Goal: Book appointment/travel/reservation

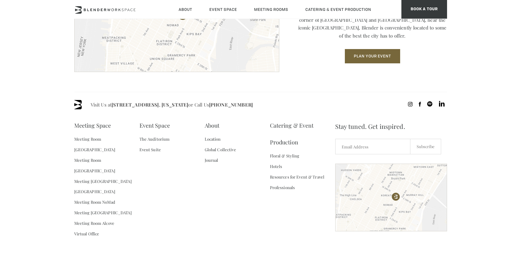
scroll to position [922, 0]
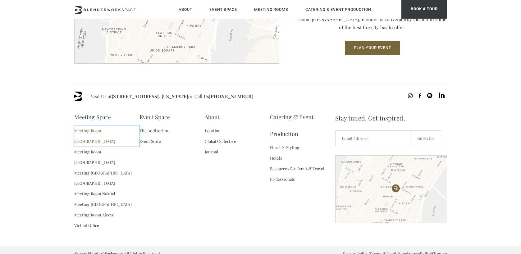
click at [99, 129] on link "Meeting Room [GEOGRAPHIC_DATA]" at bounding box center [106, 135] width 65 height 21
click at [90, 147] on link "Meeting Room [GEOGRAPHIC_DATA]" at bounding box center [106, 157] width 65 height 21
click at [111, 168] on link "Meeting [GEOGRAPHIC_DATA]" at bounding box center [102, 173] width 57 height 11
click at [100, 178] on link "[GEOGRAPHIC_DATA]" at bounding box center [94, 183] width 41 height 11
click at [108, 188] on link "Meeting Room NoMad" at bounding box center [94, 193] width 41 height 11
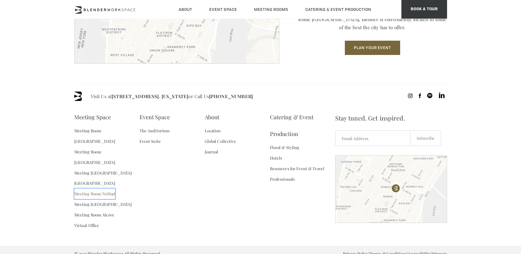
click at [89, 188] on link "Meeting Room NoMad" at bounding box center [94, 193] width 41 height 11
click at [92, 199] on link "Meeting [GEOGRAPHIC_DATA]" at bounding box center [102, 204] width 57 height 11
click at [93, 210] on link "Meeting Room Alcove" at bounding box center [94, 215] width 40 height 11
click at [90, 220] on link "Virtual Office" at bounding box center [86, 225] width 25 height 11
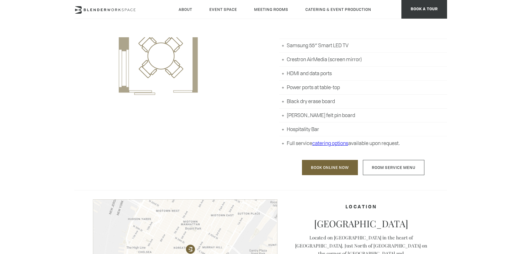
scroll to position [349, 0]
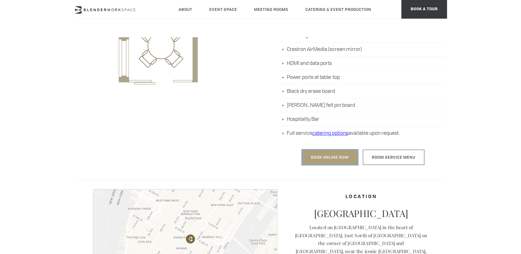
click at [324, 163] on link "Book Online Now" at bounding box center [330, 157] width 56 height 15
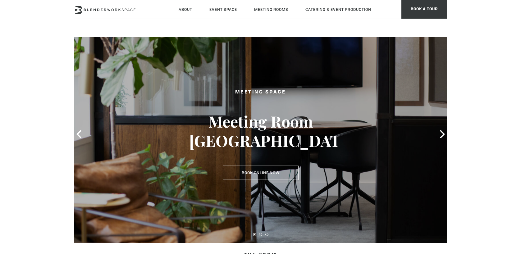
scroll to position [0, 0]
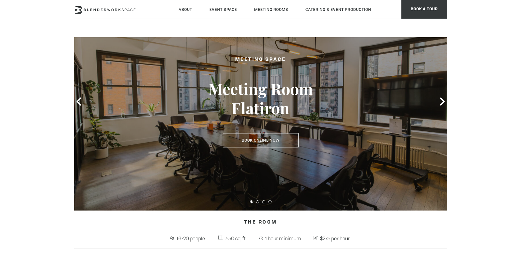
scroll to position [40, 0]
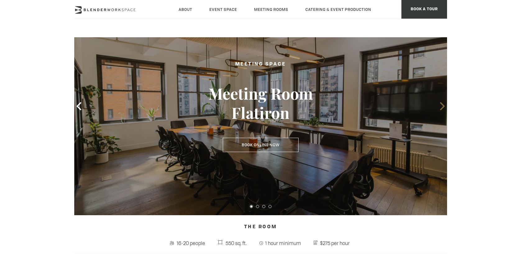
click at [441, 105] on icon at bounding box center [442, 106] width 5 height 8
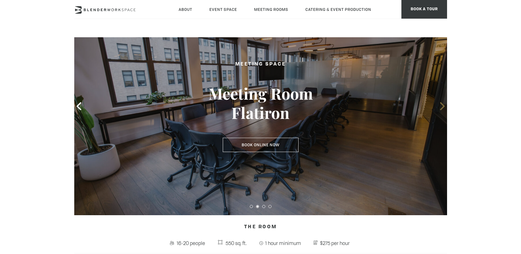
click at [441, 105] on icon at bounding box center [442, 106] width 5 height 8
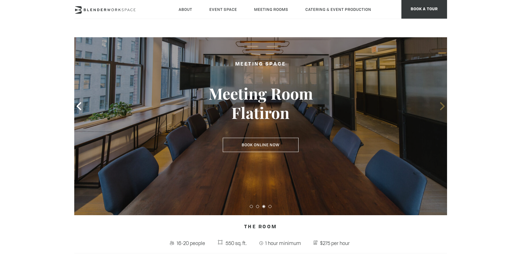
click at [441, 105] on icon at bounding box center [442, 106] width 5 height 8
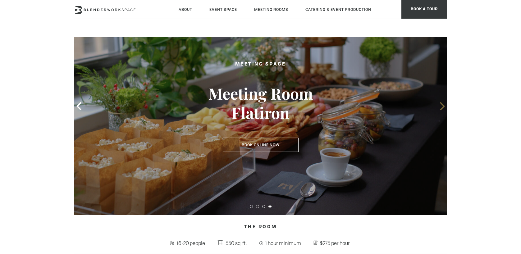
click at [441, 105] on icon at bounding box center [442, 106] width 5 height 8
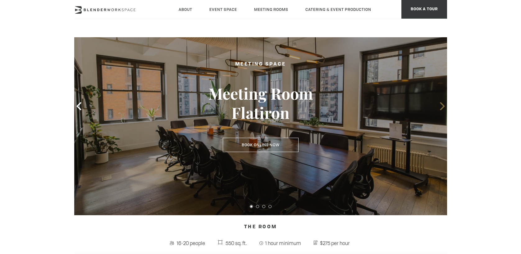
click at [441, 105] on icon at bounding box center [442, 106] width 5 height 8
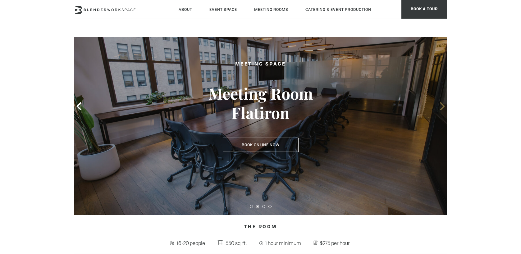
click at [441, 105] on icon at bounding box center [442, 106] width 5 height 8
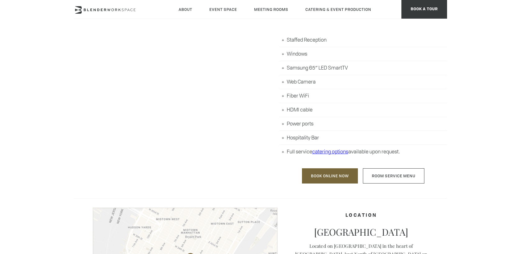
scroll to position [332, 0]
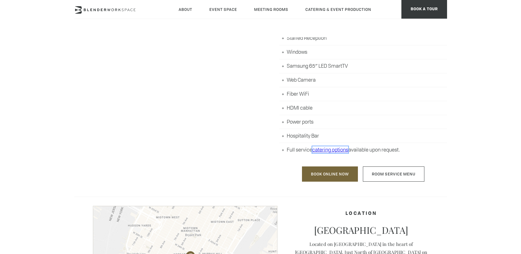
click at [339, 150] on link "catering options" at bounding box center [330, 149] width 36 height 7
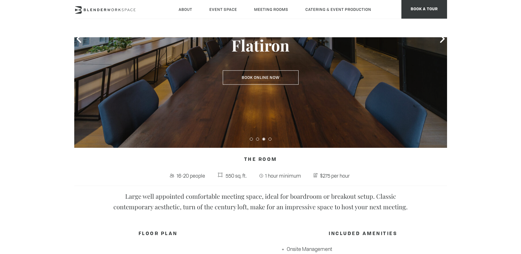
scroll to position [27, 0]
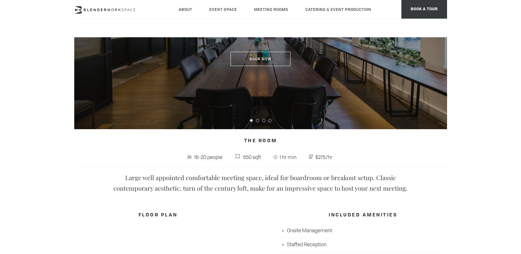
scroll to position [132, 0]
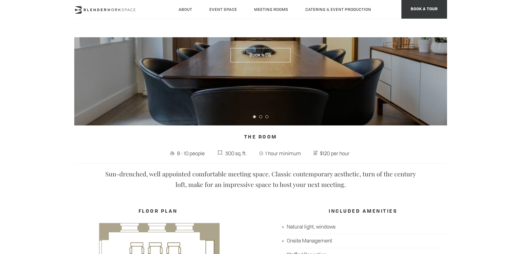
scroll to position [130, 0]
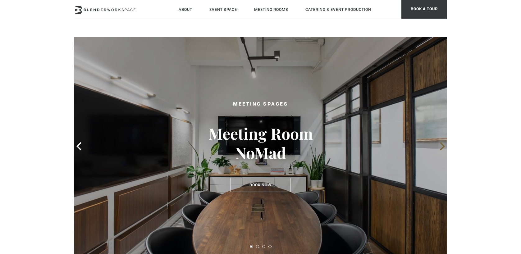
click at [438, 146] on icon at bounding box center [442, 146] width 8 height 8
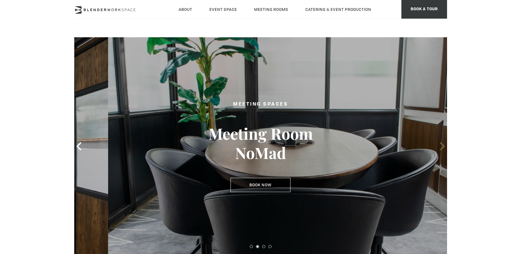
click at [438, 146] on icon at bounding box center [442, 146] width 8 height 8
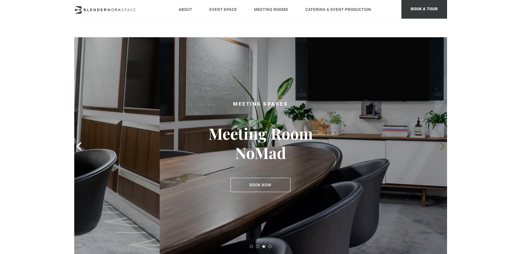
click at [438, 146] on icon at bounding box center [442, 146] width 8 height 8
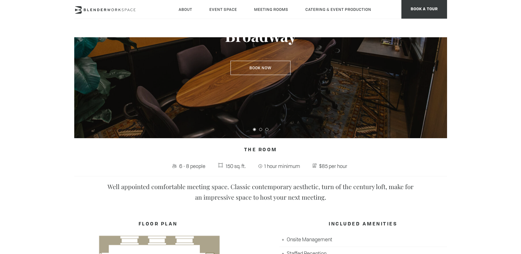
scroll to position [40, 0]
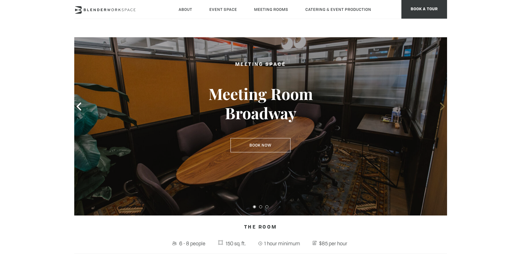
click at [441, 109] on icon at bounding box center [442, 106] width 5 height 8
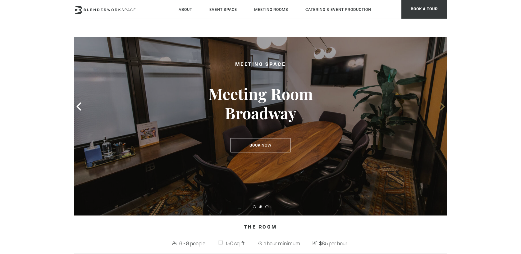
click at [441, 109] on icon at bounding box center [442, 106] width 5 height 8
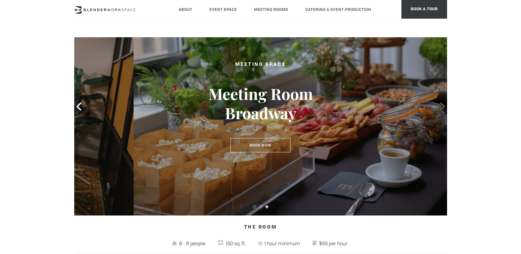
click at [441, 109] on icon at bounding box center [442, 106] width 5 height 8
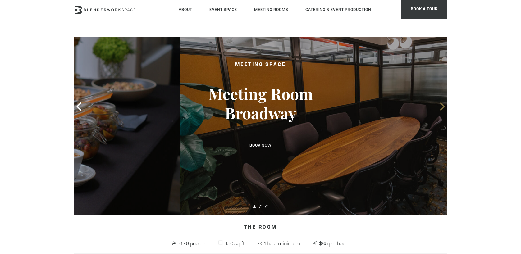
click at [441, 109] on icon at bounding box center [442, 106] width 5 height 8
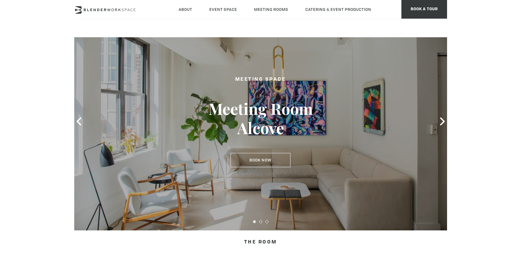
scroll to position [13, 0]
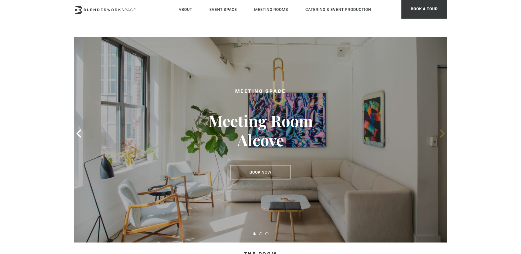
click at [440, 130] on icon at bounding box center [442, 133] width 5 height 8
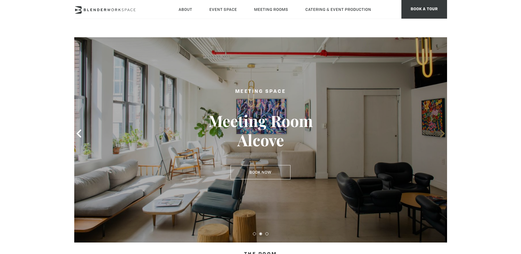
click at [440, 130] on icon at bounding box center [442, 133] width 5 height 8
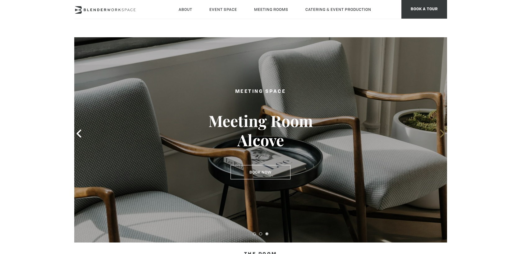
click at [440, 130] on icon at bounding box center [442, 133] width 5 height 8
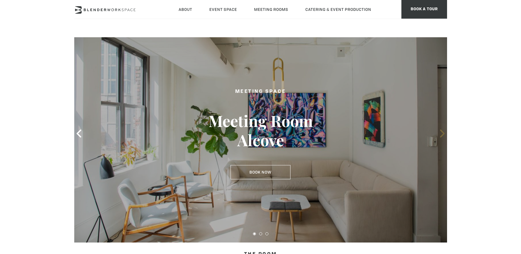
click at [440, 130] on icon at bounding box center [442, 133] width 5 height 8
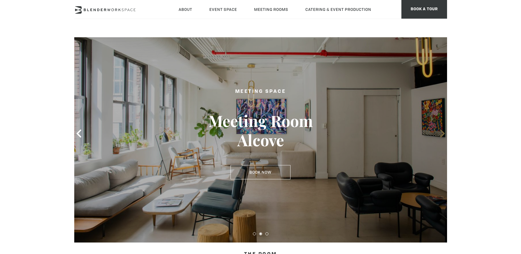
click at [440, 130] on icon at bounding box center [442, 133] width 5 height 8
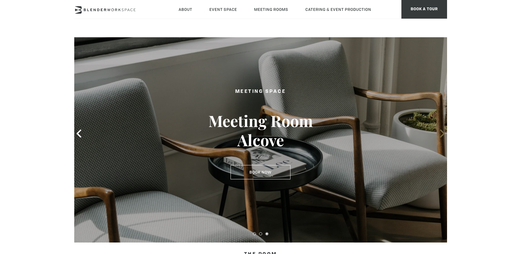
click at [440, 130] on icon at bounding box center [442, 133] width 5 height 8
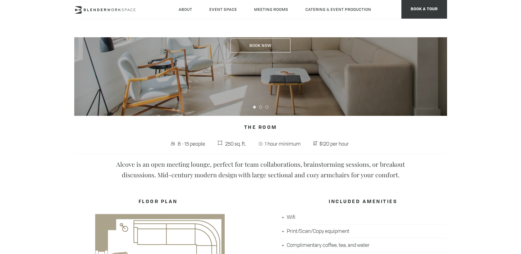
scroll to position [140, 0]
